Goal: Information Seeking & Learning: Learn about a topic

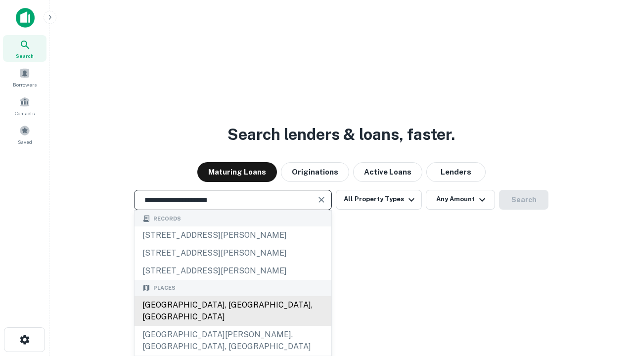
click at [232, 326] on div "[GEOGRAPHIC_DATA], [GEOGRAPHIC_DATA], [GEOGRAPHIC_DATA]" at bounding box center [233, 311] width 197 height 30
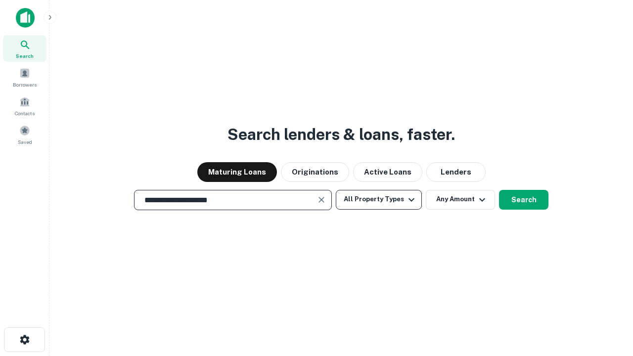
type input "**********"
click at [379, 199] on button "All Property Types" at bounding box center [379, 200] width 86 height 20
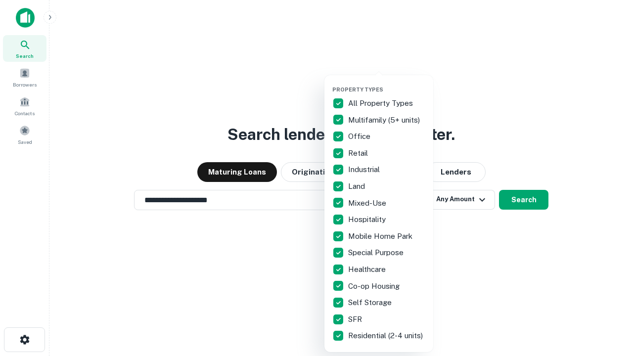
click at [387, 83] on button "button" at bounding box center [386, 83] width 109 height 0
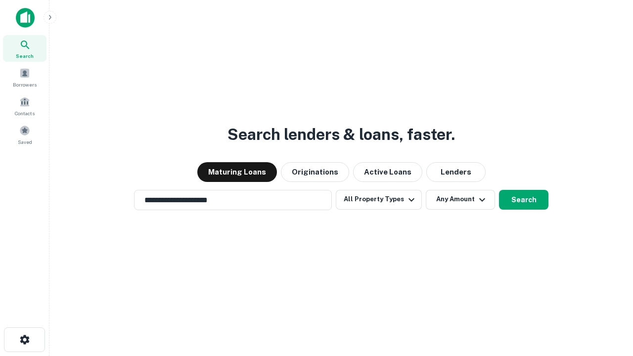
scroll to position [15, 0]
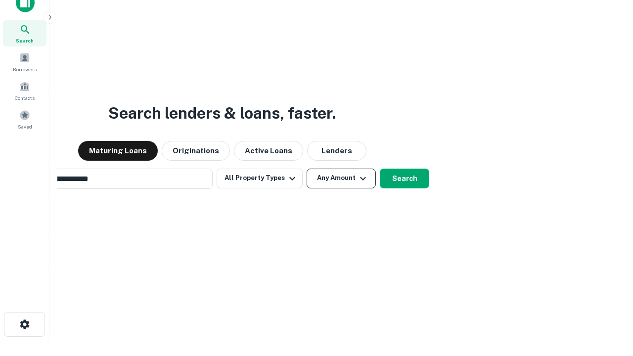
click at [307, 169] on button "Any Amount" at bounding box center [341, 179] width 69 height 20
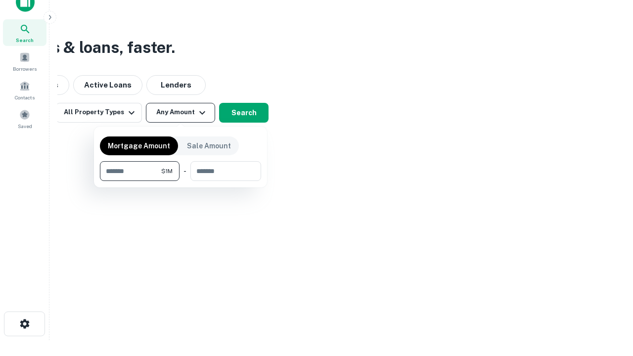
type input "*******"
click at [181, 181] on button "button" at bounding box center [180, 181] width 161 height 0
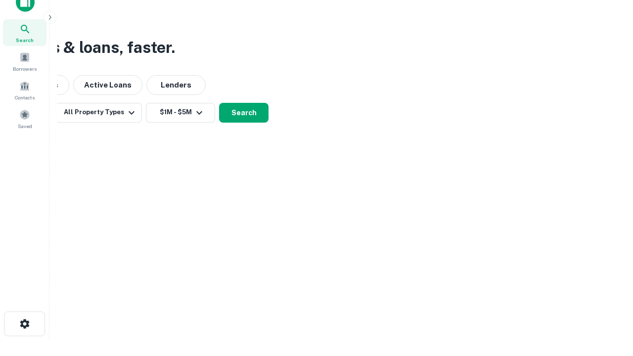
scroll to position [15, 0]
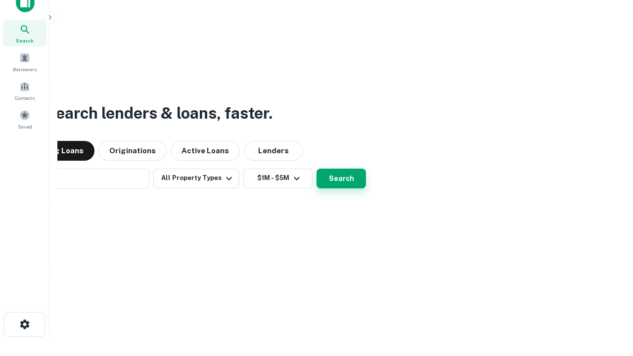
click at [317, 169] on button "Search" at bounding box center [341, 179] width 49 height 20
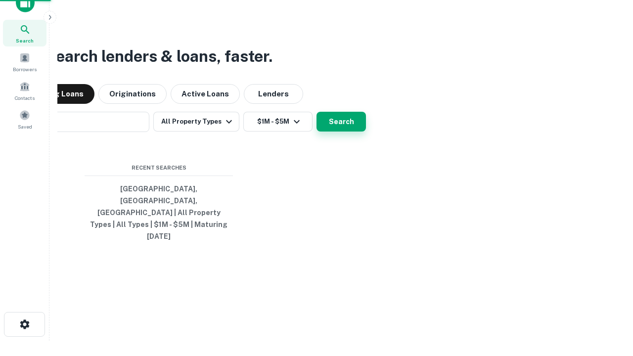
scroll to position [16, 0]
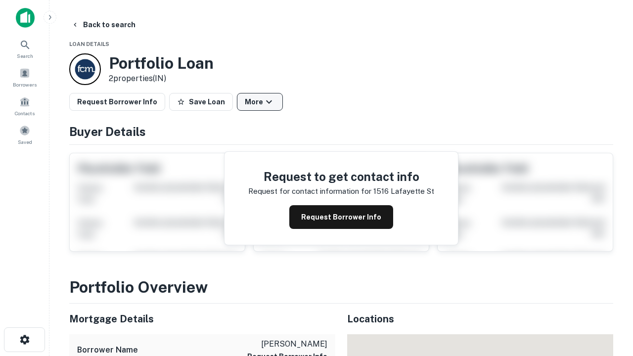
click at [260, 102] on button "More" at bounding box center [260, 102] width 46 height 18
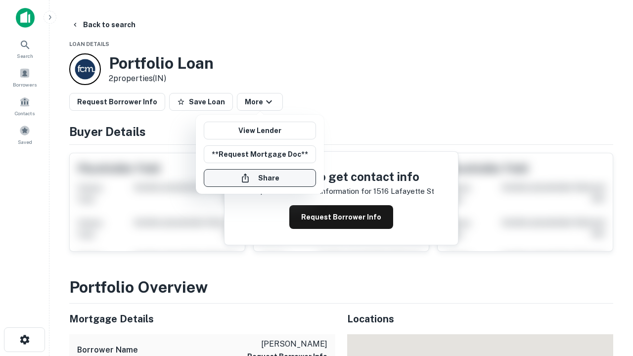
click at [260, 178] on button "Share" at bounding box center [260, 178] width 112 height 18
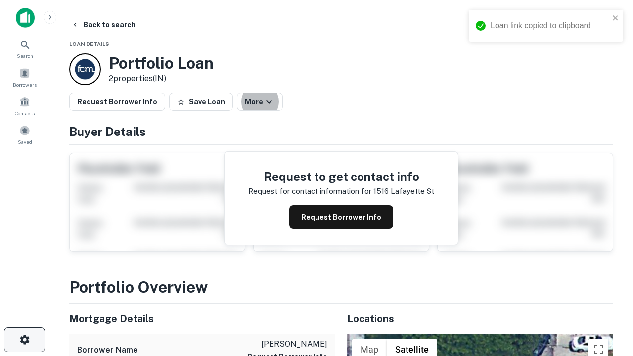
click at [24, 340] on icon "button" at bounding box center [25, 340] width 12 height 12
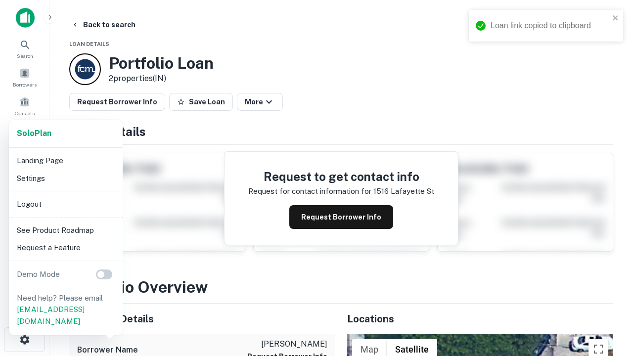
click at [65, 204] on li "Logout" at bounding box center [66, 204] width 106 height 18
